Goal: Entertainment & Leisure: Browse casually

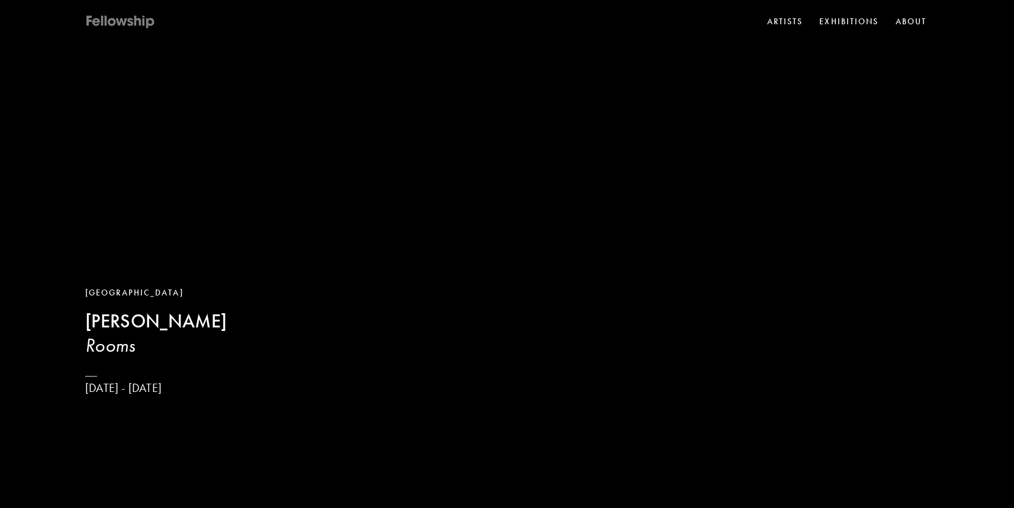
click at [139, 24] on icon at bounding box center [120, 22] width 71 height 15
click at [785, 26] on link "Artists" at bounding box center [785, 22] width 41 height 18
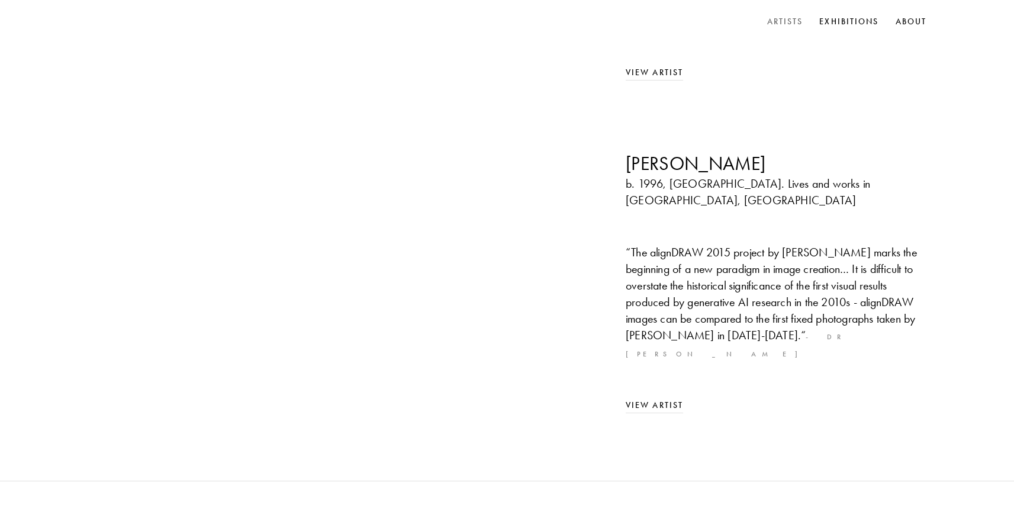
scroll to position [509, 0]
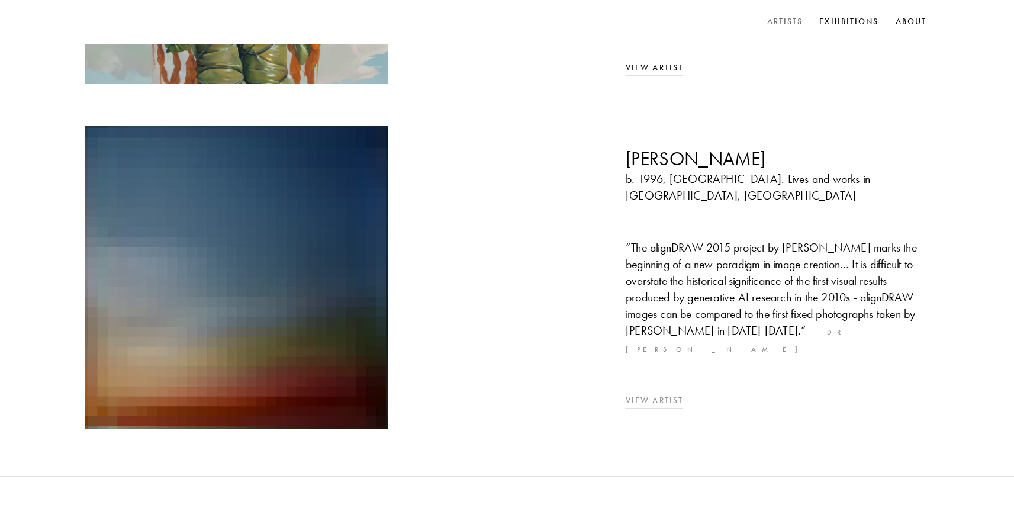
click at [176, 236] on img at bounding box center [237, 277] width 318 height 318
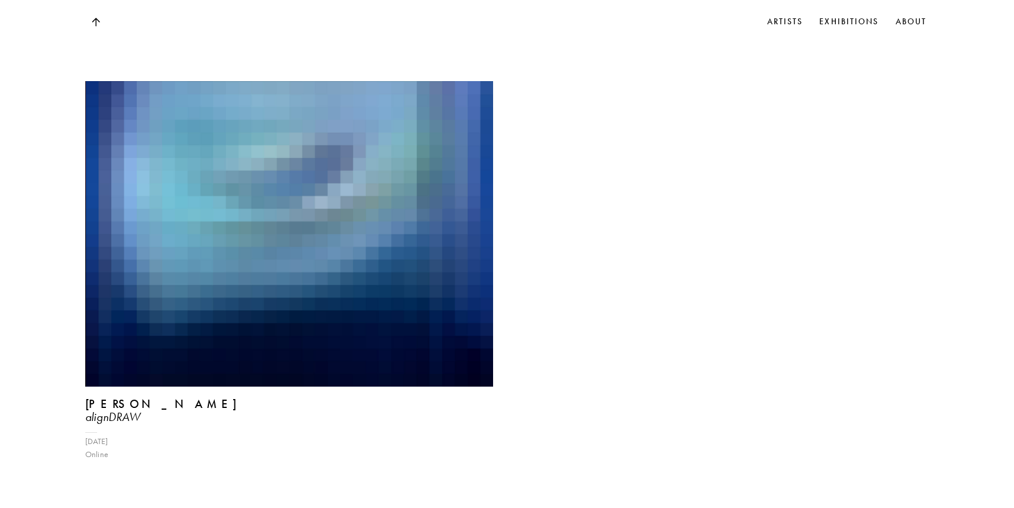
scroll to position [1001, 0]
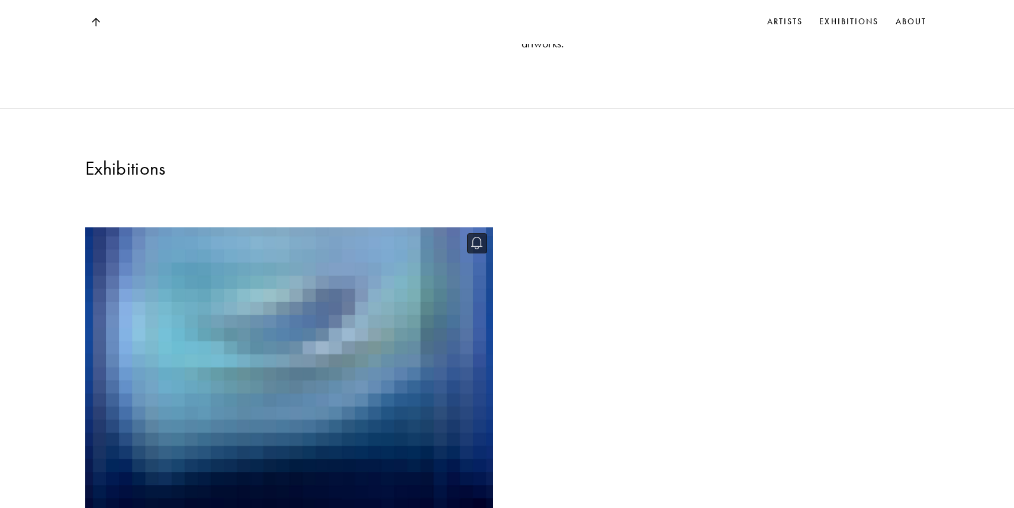
click at [402, 306] on img at bounding box center [289, 379] width 420 height 315
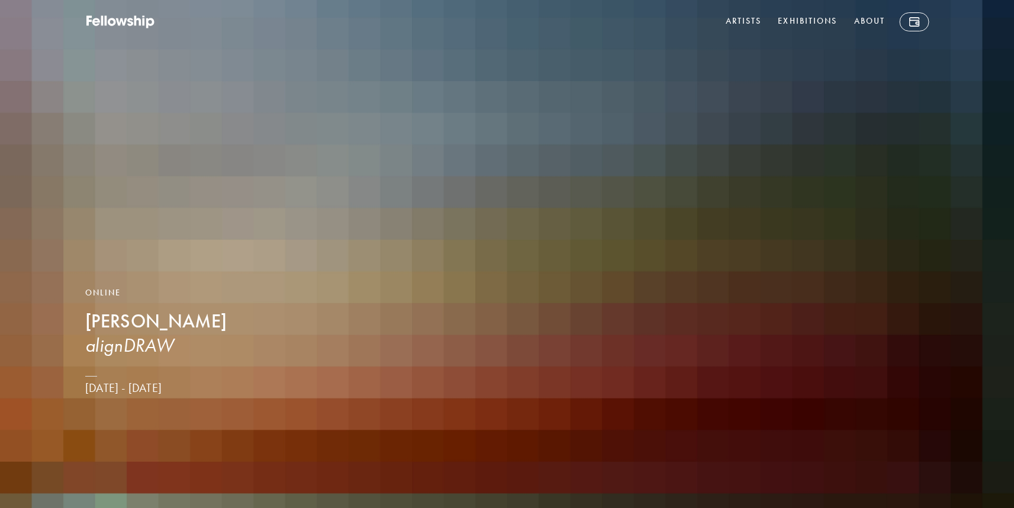
click at [421, 310] on img at bounding box center [507, 254] width 1014 height 508
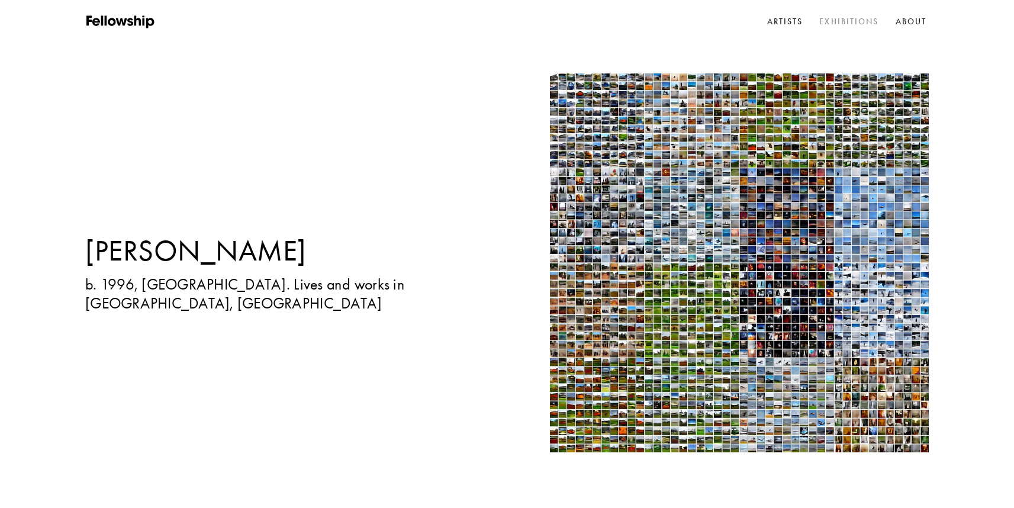
click at [826, 14] on link "Exhibitions" at bounding box center [849, 22] width 64 height 18
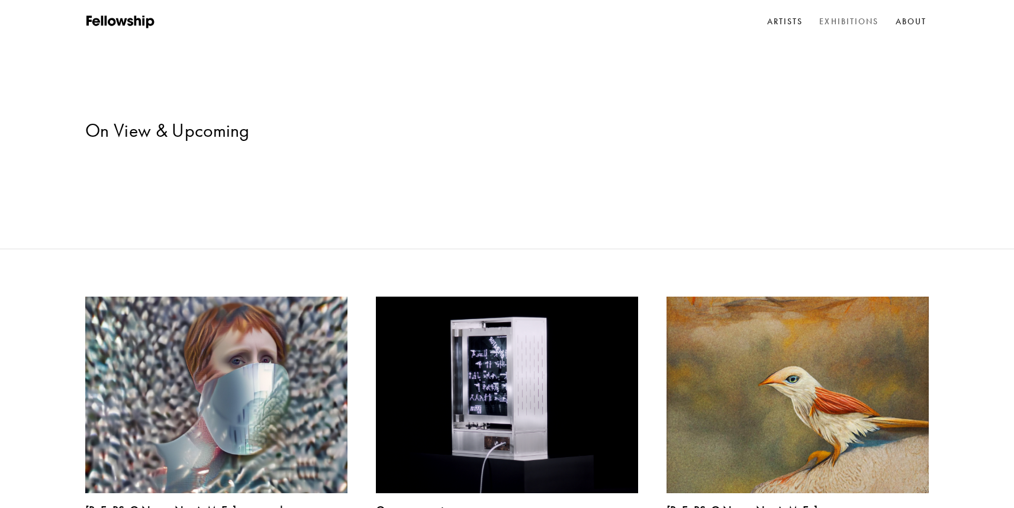
click at [826, 17] on link "Exhibitions" at bounding box center [849, 22] width 64 height 18
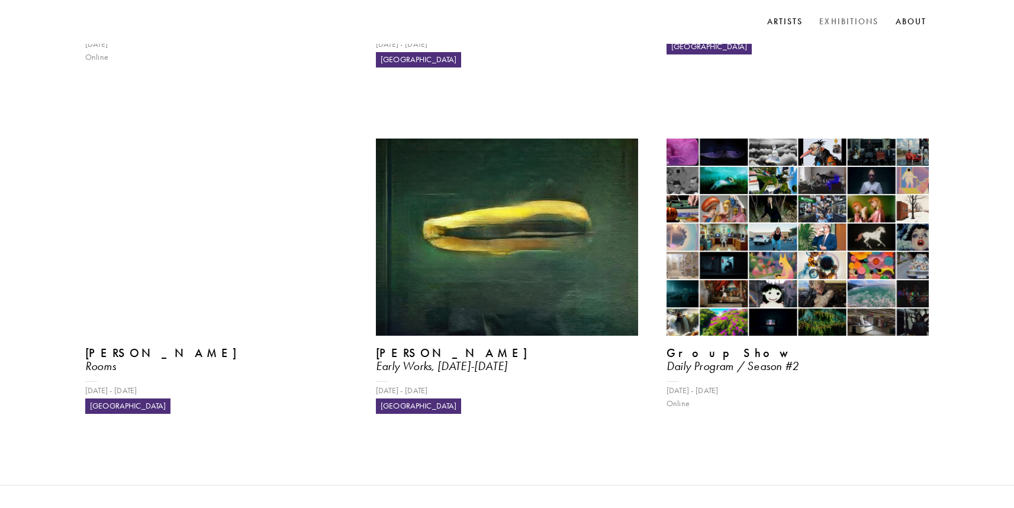
scroll to position [543, 0]
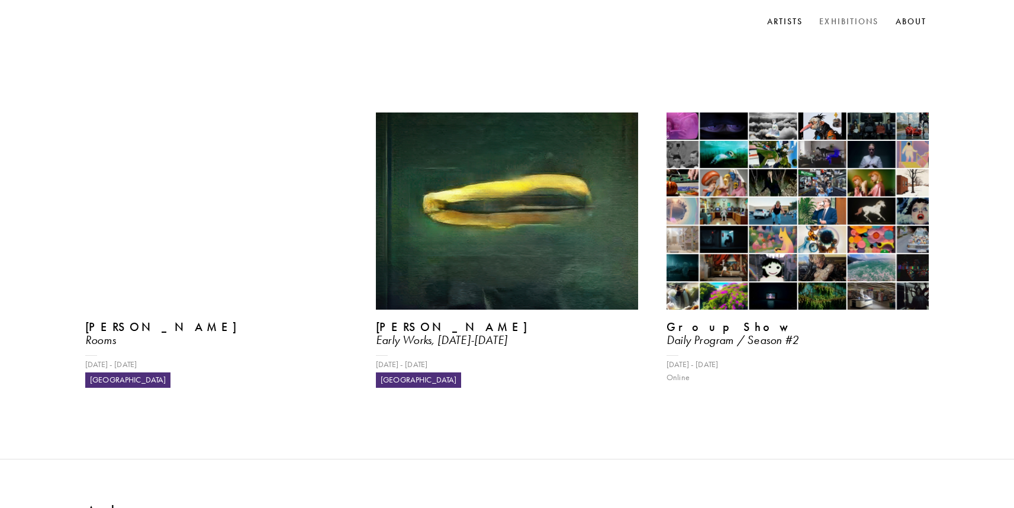
click at [37, 149] on div "[PERSON_NAME] and [PERSON_NAME] CLASSIFIED [DATE] Online Operator X-ray Machine…" at bounding box center [507, 106] width 1014 height 705
click at [161, 187] on video at bounding box center [216, 210] width 270 height 202
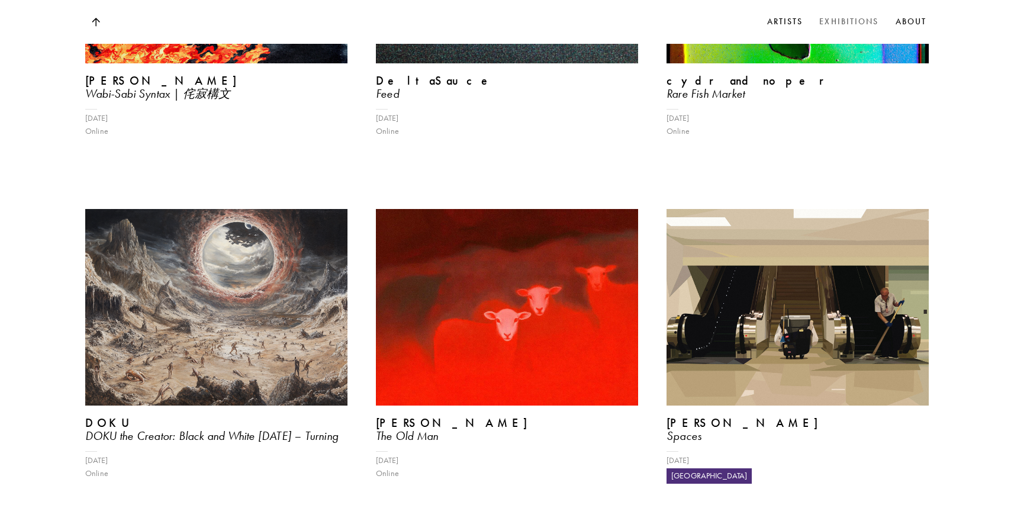
scroll to position [1252, 0]
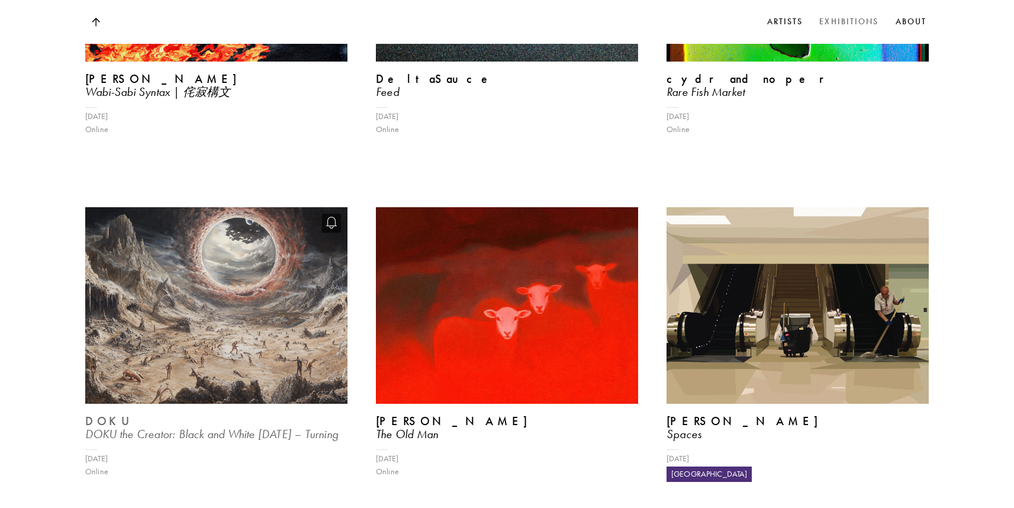
click at [219, 233] on img at bounding box center [216, 305] width 270 height 202
click at [227, 233] on img at bounding box center [216, 305] width 270 height 202
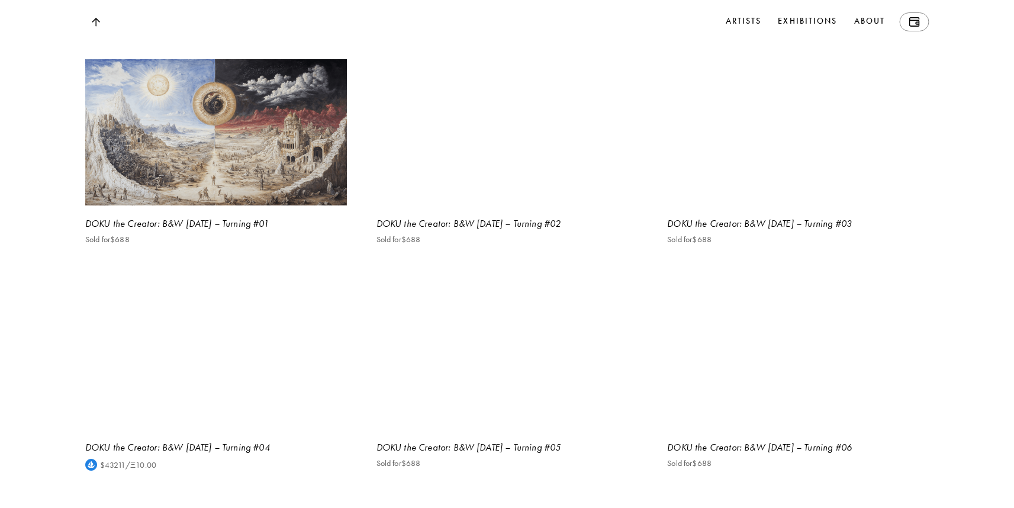
scroll to position [1203, 0]
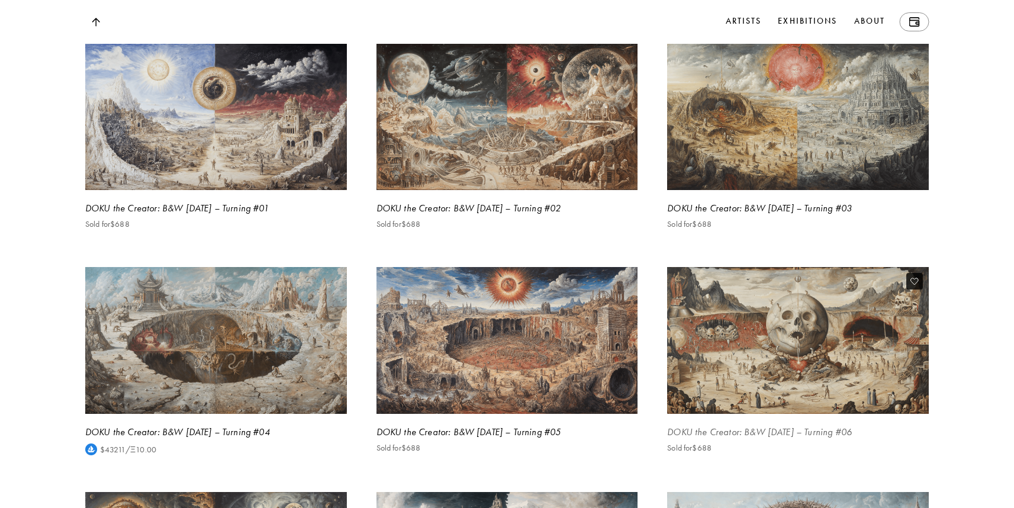
click at [782, 353] on img at bounding box center [797, 340] width 269 height 151
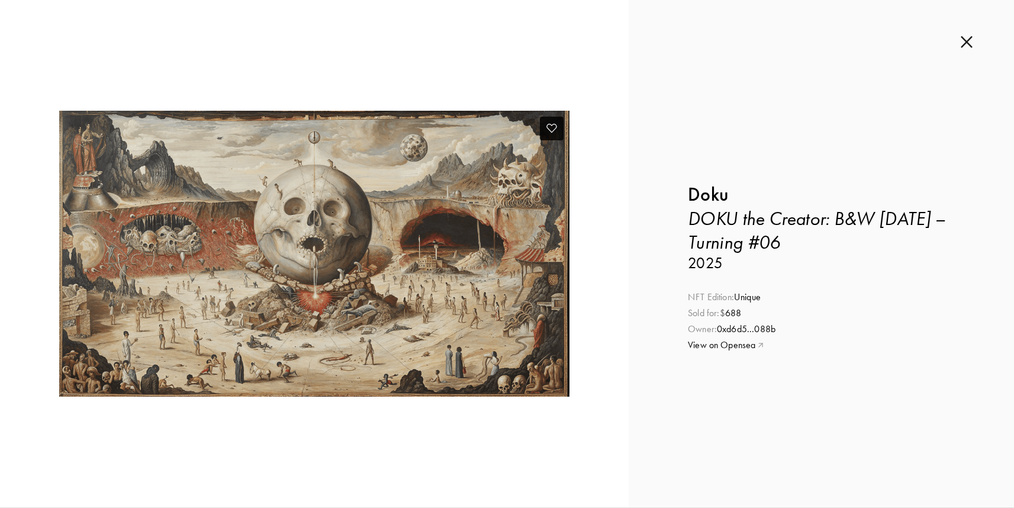
click at [403, 348] on img at bounding box center [314, 254] width 510 height 286
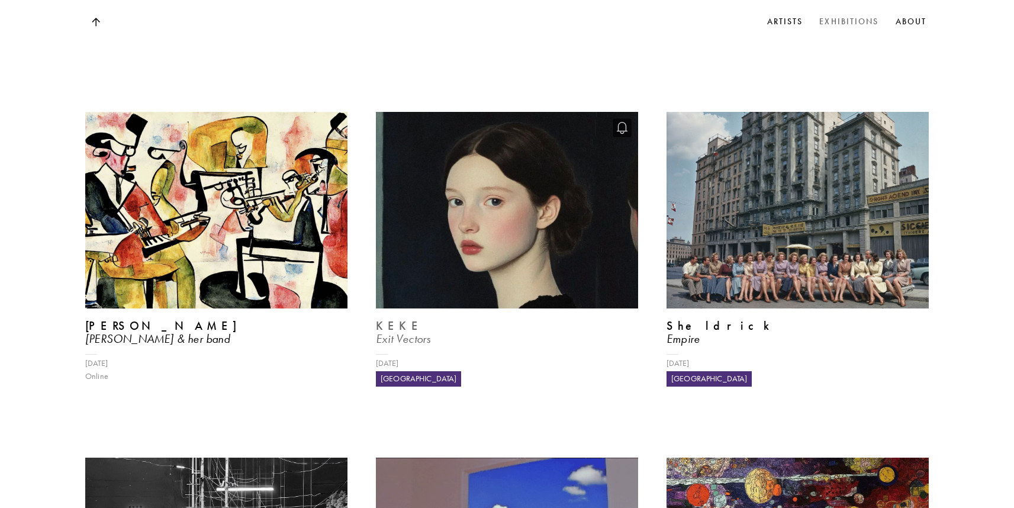
scroll to position [6220, 0]
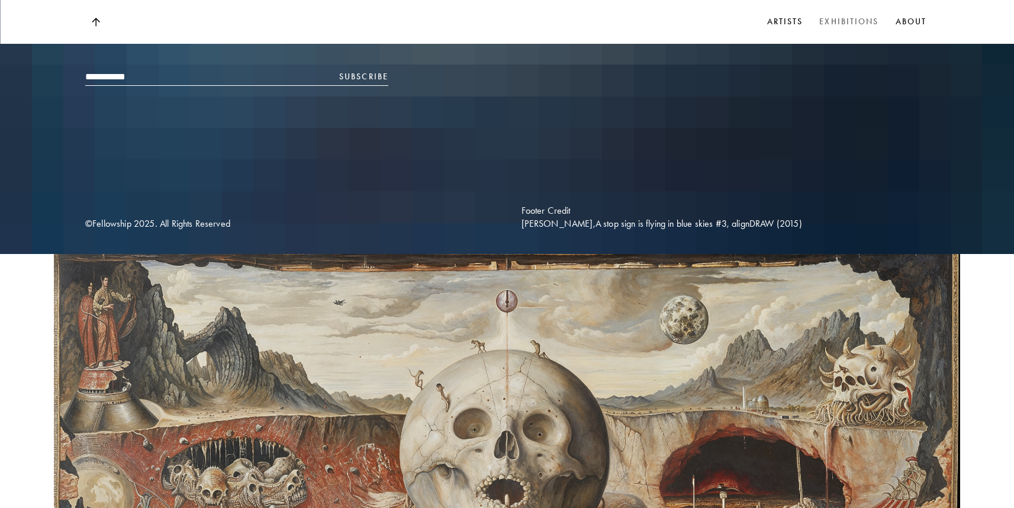
click at [97, 19] on img at bounding box center [95, 22] width 8 height 9
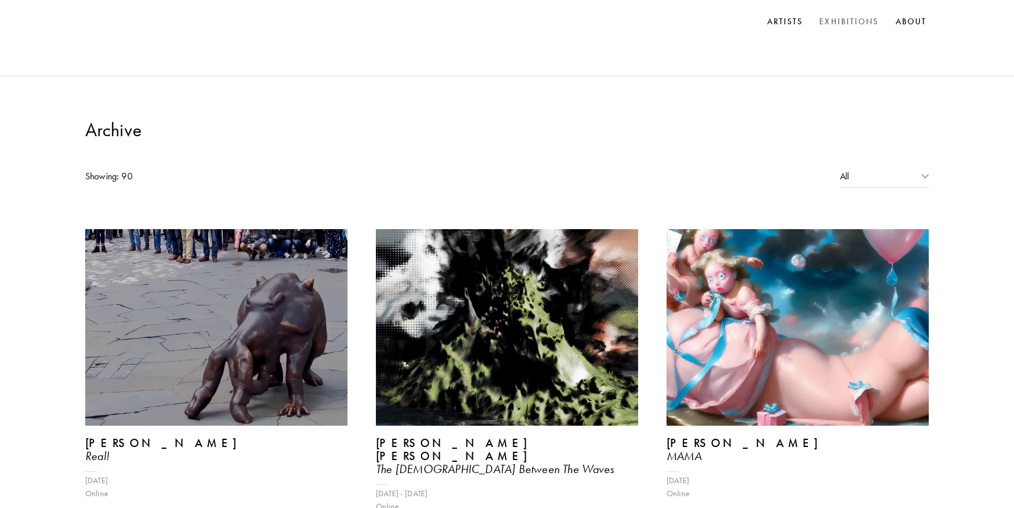
scroll to position [0, 0]
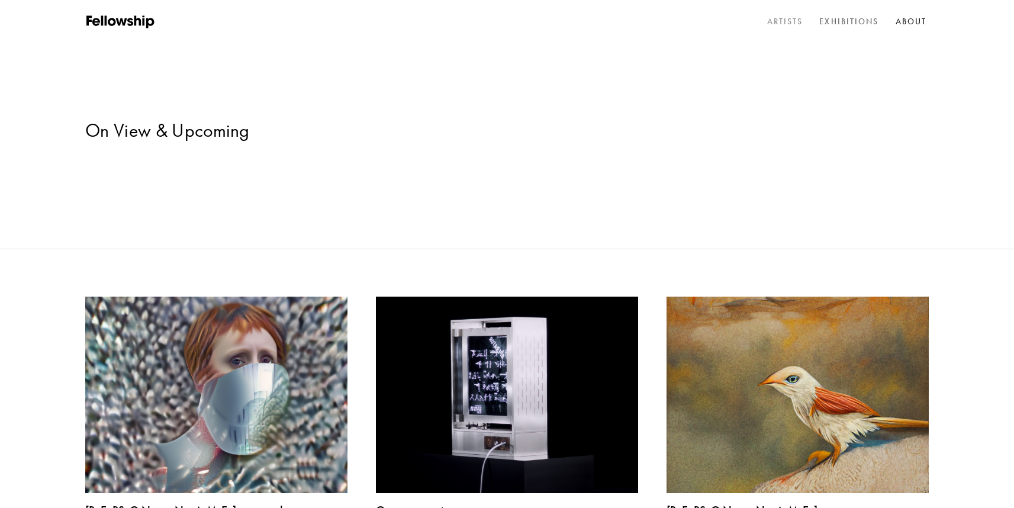
click at [772, 20] on link "Artists" at bounding box center [785, 22] width 41 height 18
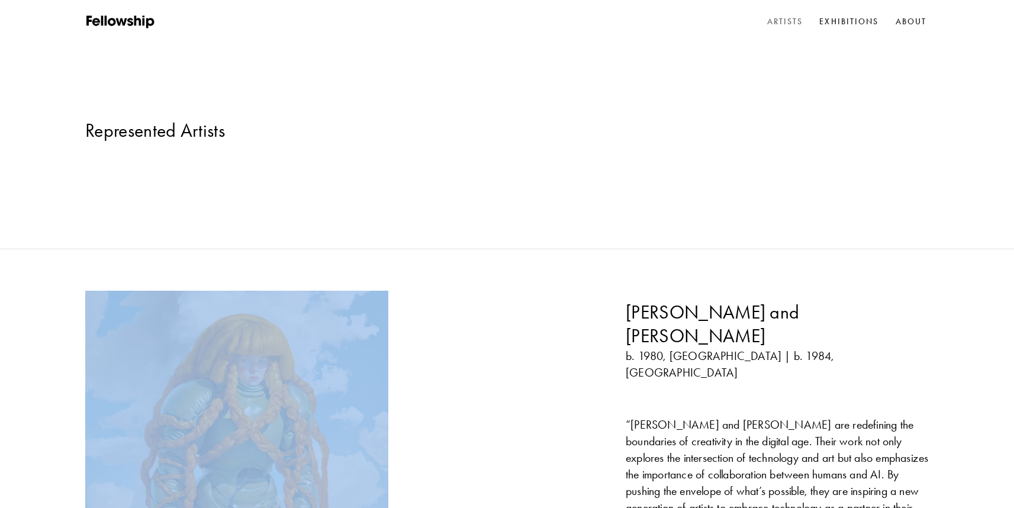
click at [425, 349] on div "[PERSON_NAME] and [PERSON_NAME] b. 1980, [GEOGRAPHIC_DATA] | b. 1984, [GEOGRAPH…" at bounding box center [506, 442] width 843 height 303
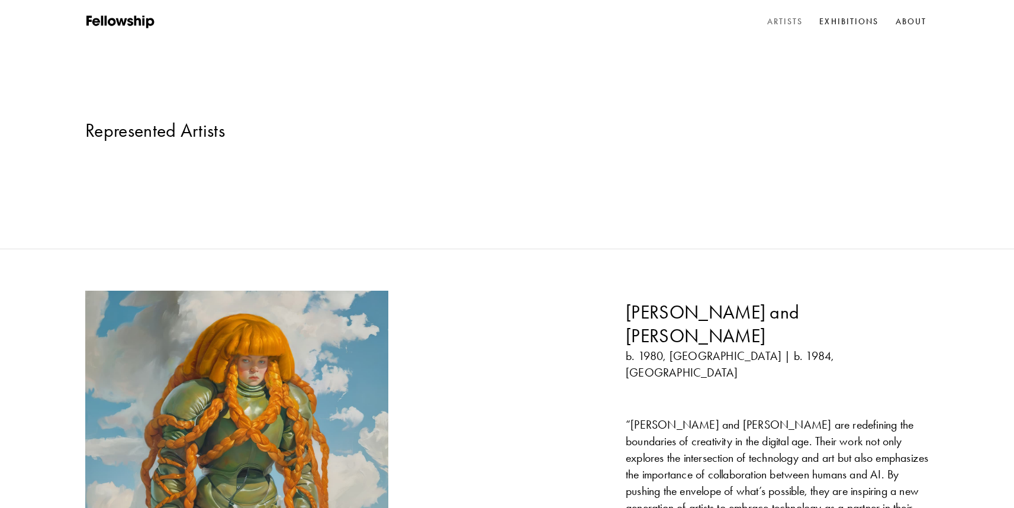
click at [425, 349] on div "[PERSON_NAME] and [PERSON_NAME] b. 1980, [GEOGRAPHIC_DATA] | b. 1984, [GEOGRAPH…" at bounding box center [506, 442] width 843 height 303
click at [485, 291] on div "[PERSON_NAME] and [PERSON_NAME] b. 1980, [GEOGRAPHIC_DATA] | b. 1984, [GEOGRAPH…" at bounding box center [506, 442] width 843 height 303
click at [530, 66] on div "Represented Artists" at bounding box center [507, 124] width 1014 height 249
